Goal: Check status: Check status

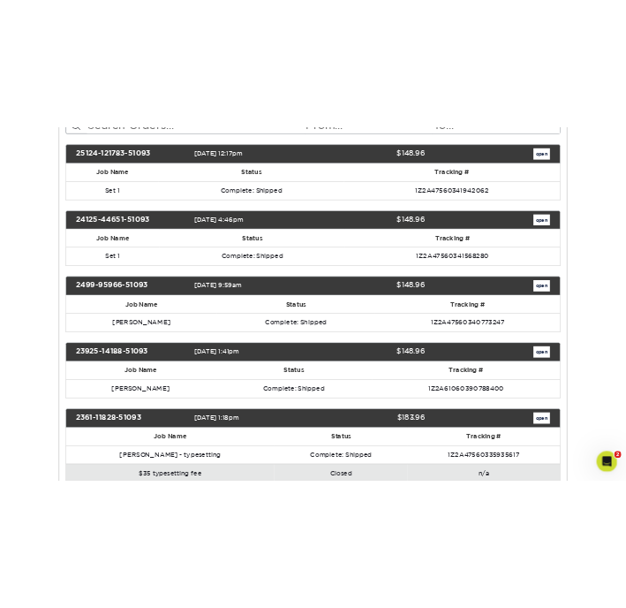
scroll to position [259, 0]
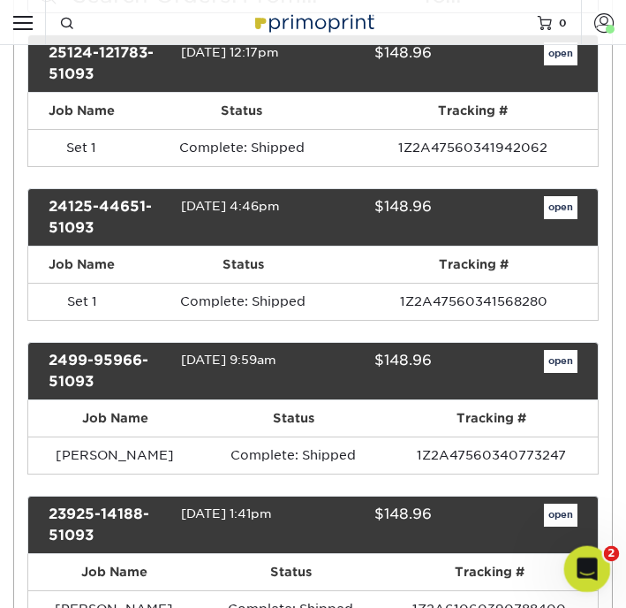
click at [575, 568] on icon "Open Intercom Messenger" at bounding box center [585, 566] width 29 height 29
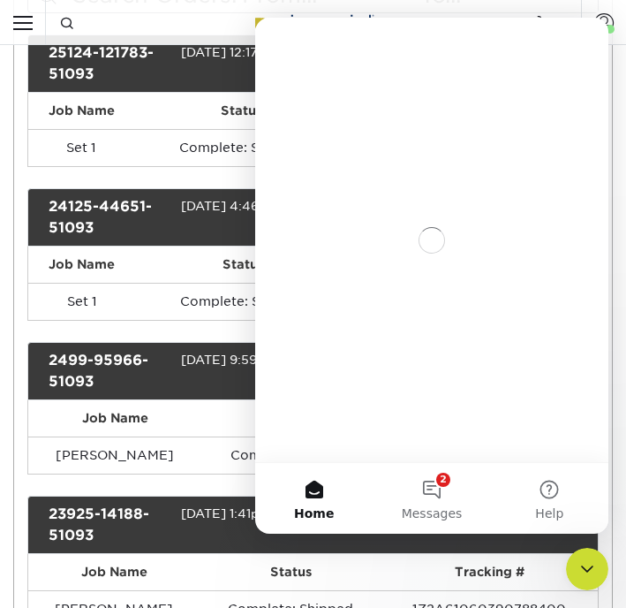
scroll to position [0, 0]
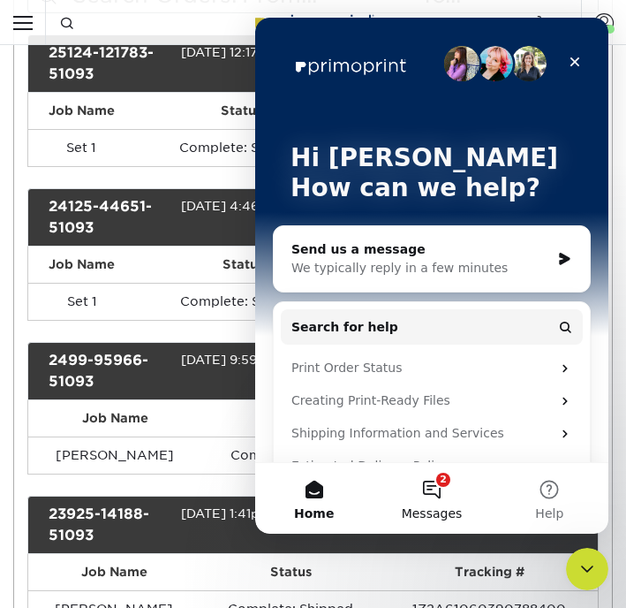
click at [434, 499] on button "2 Messages" at bounding box center [431, 498] width 117 height 71
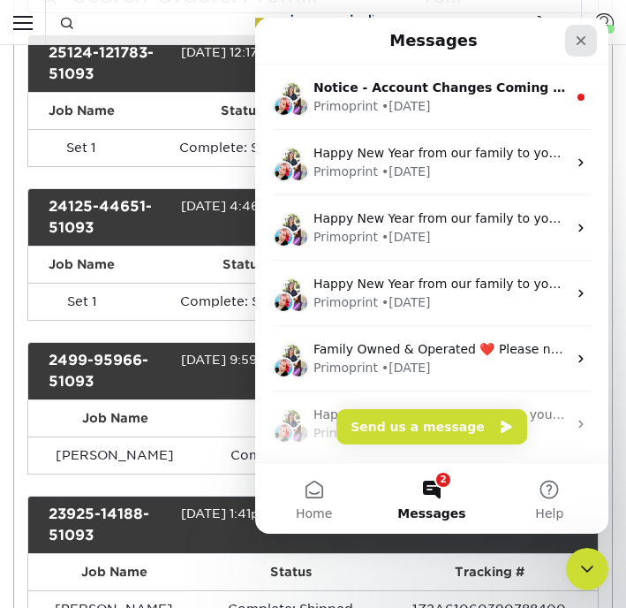
click at [571, 44] on div "Close" at bounding box center [581, 41] width 32 height 32
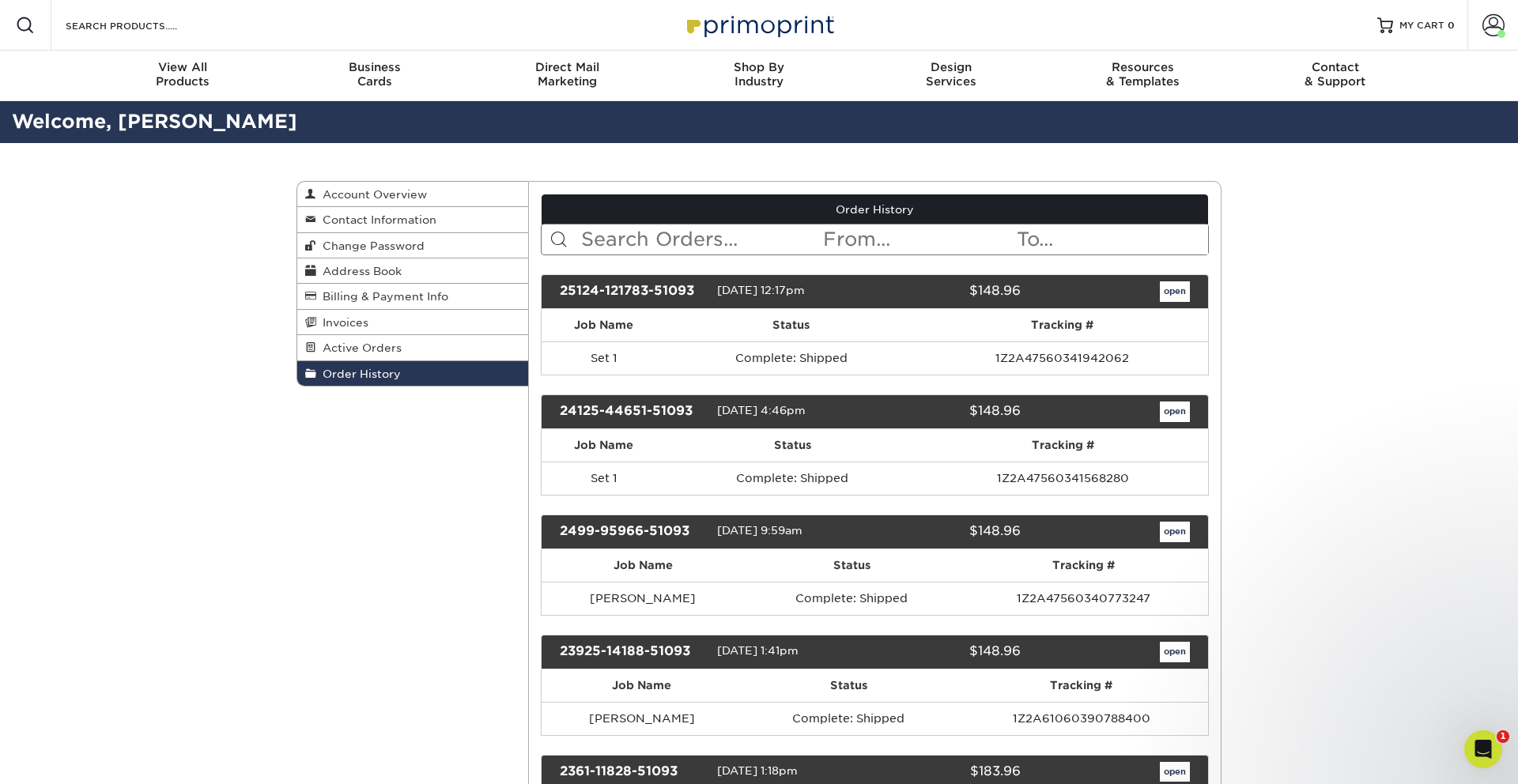
click at [379, 374] on span "Order History" at bounding box center [358, 374] width 85 height 13
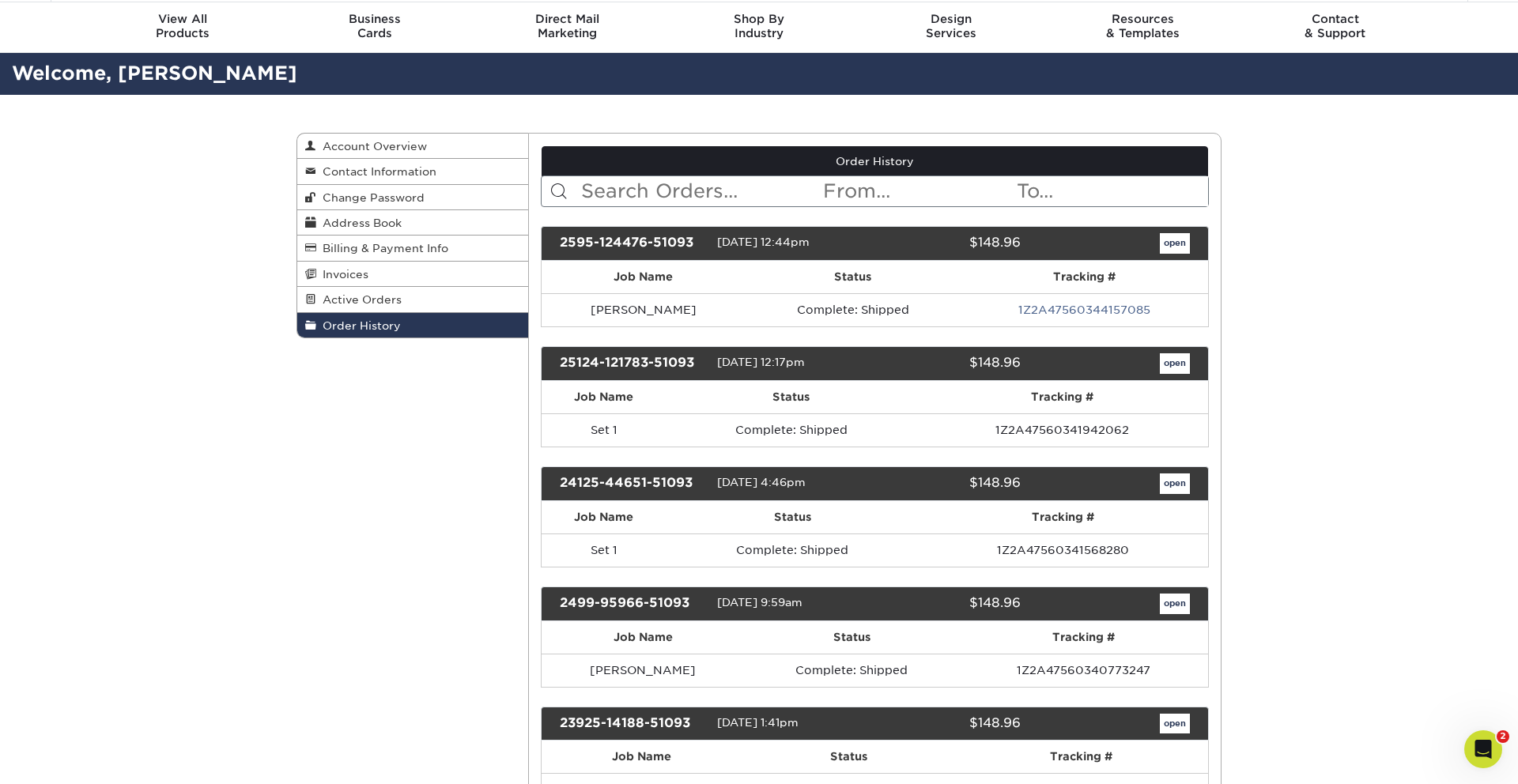
scroll to position [29, 0]
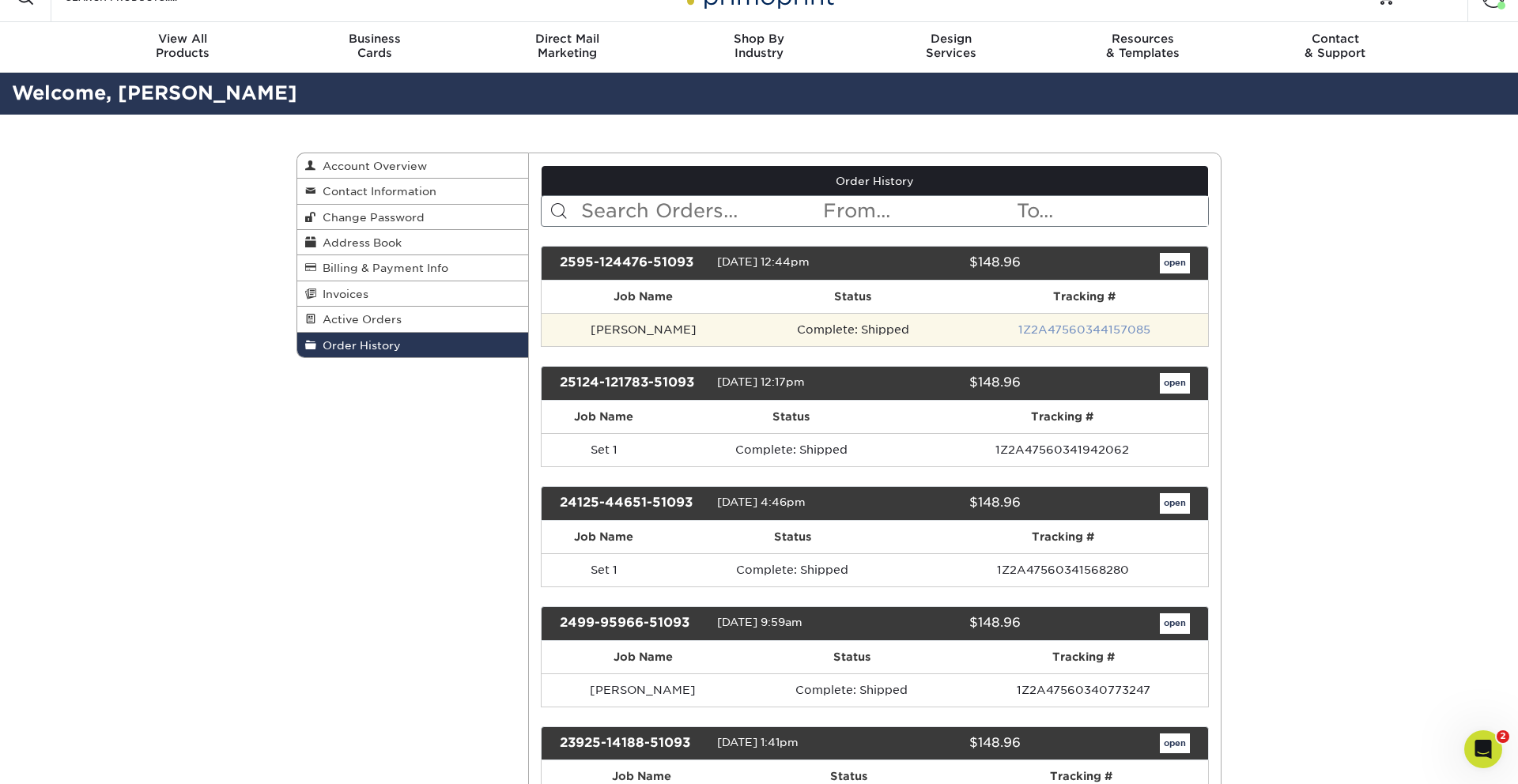
click at [1074, 333] on link "1Z2A47560344157085" at bounding box center [1085, 329] width 132 height 13
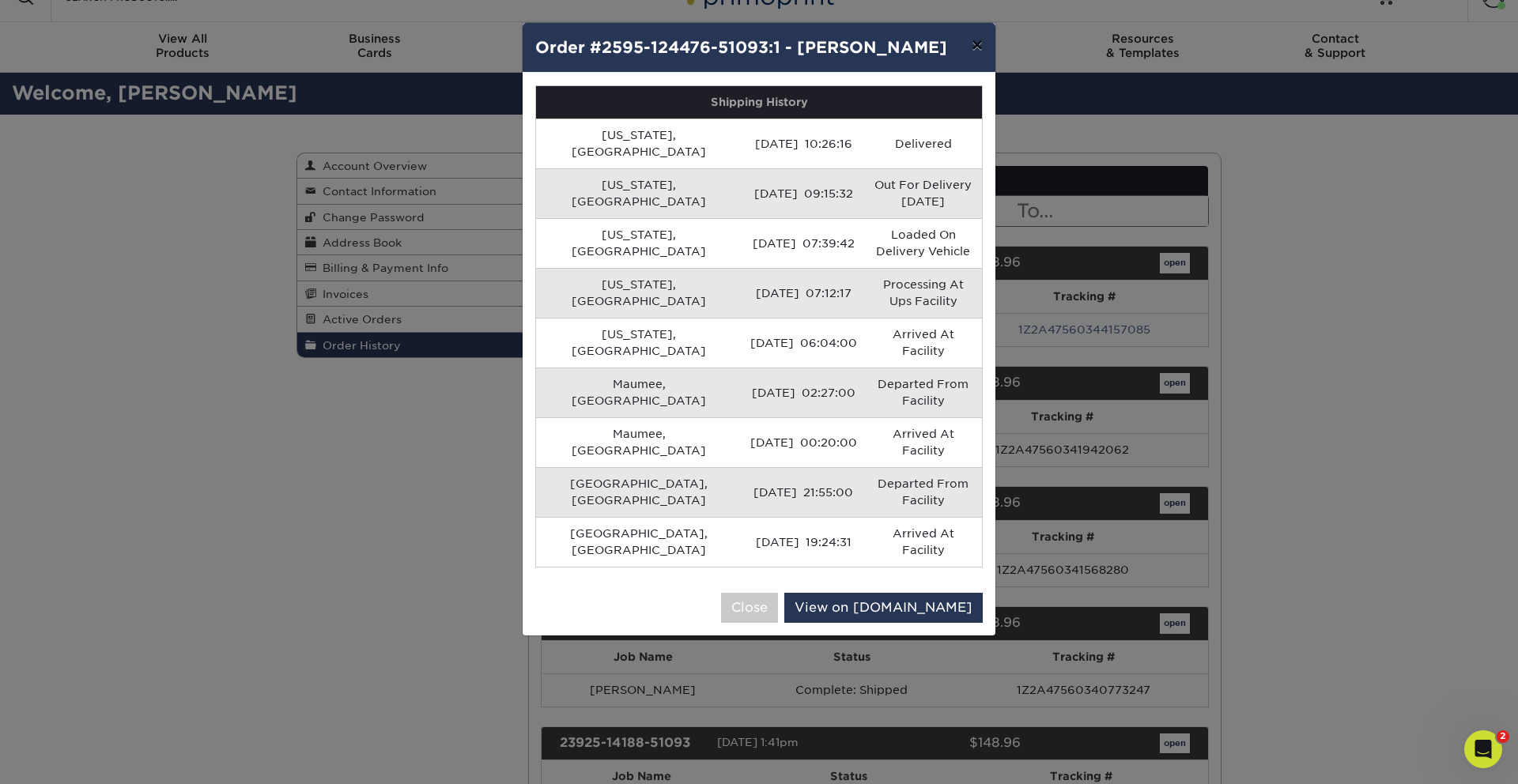
click at [974, 54] on button "×" at bounding box center [976, 45] width 37 height 44
